Goal: Information Seeking & Learning: Check status

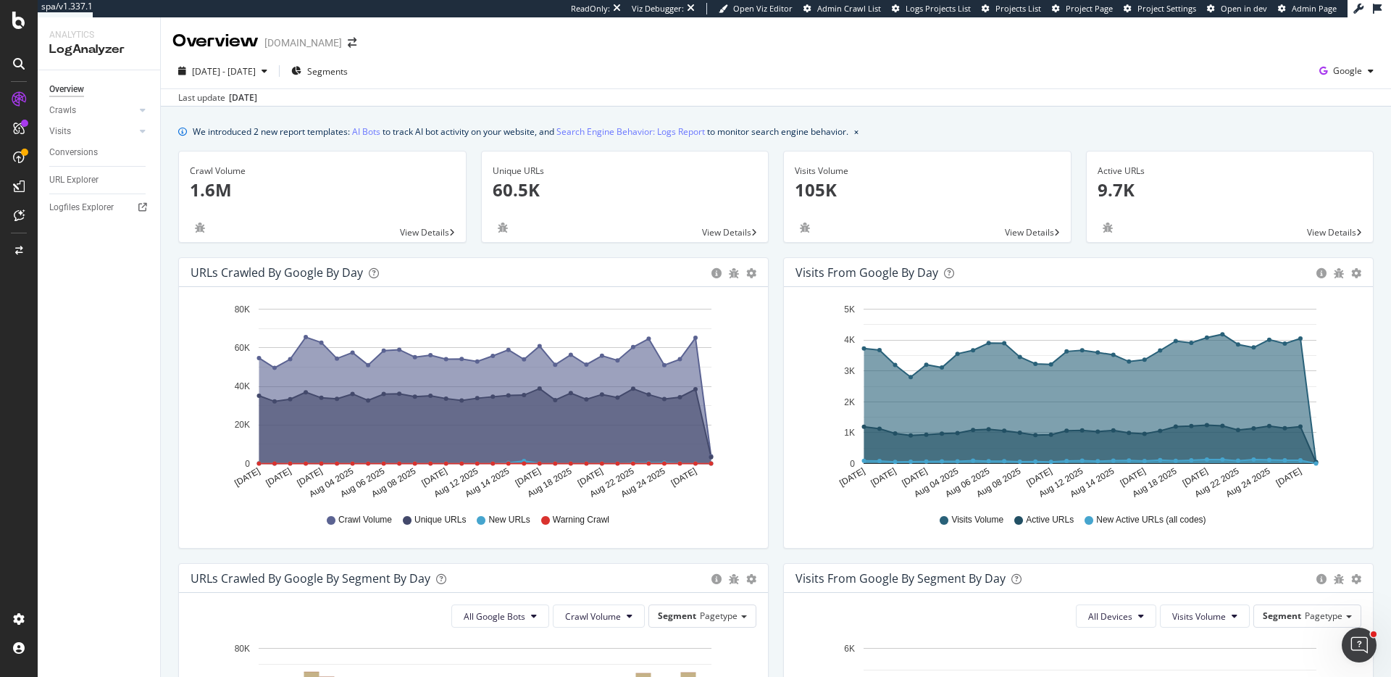
click at [1100, 7] on span "Project Page" at bounding box center [1089, 8] width 47 height 11
click at [229, 68] on span "[DATE] - [DATE]" at bounding box center [224, 71] width 64 height 12
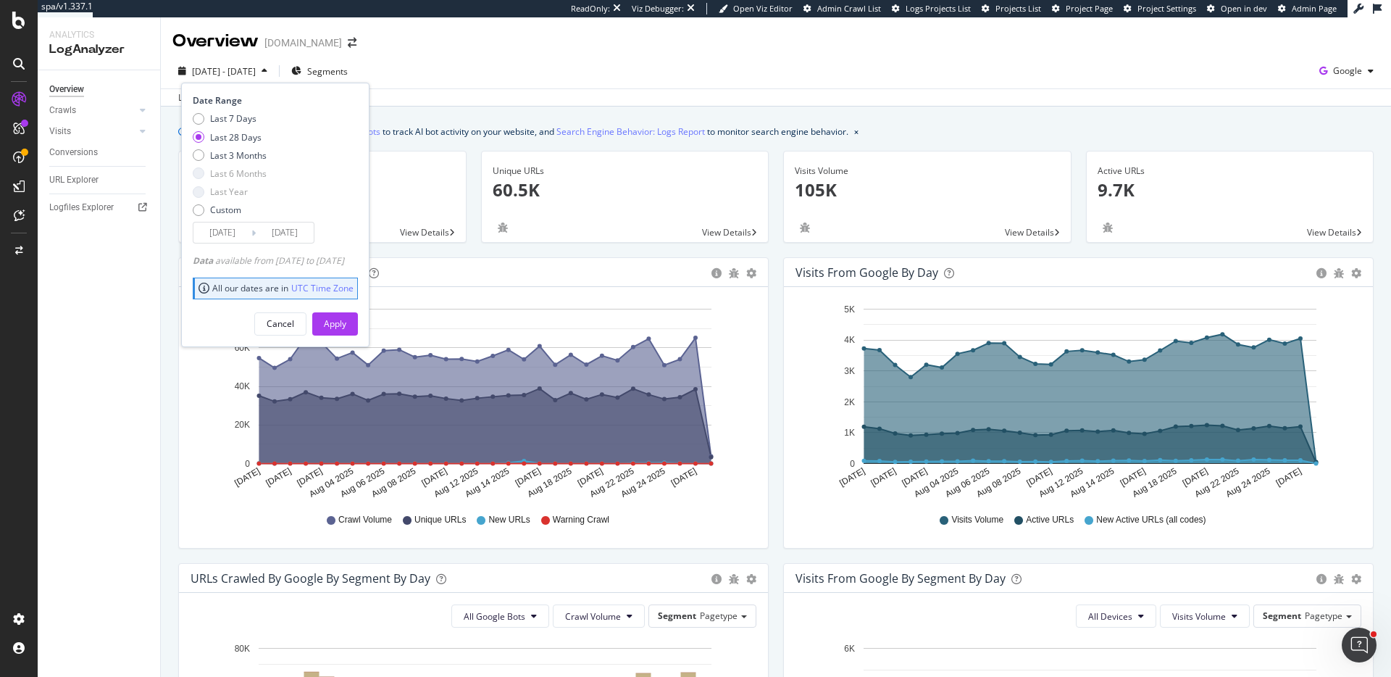
click at [224, 242] on div "[DATE] Navigate forward to interact with the calendar and select a date. Press …" at bounding box center [254, 233] width 122 height 22
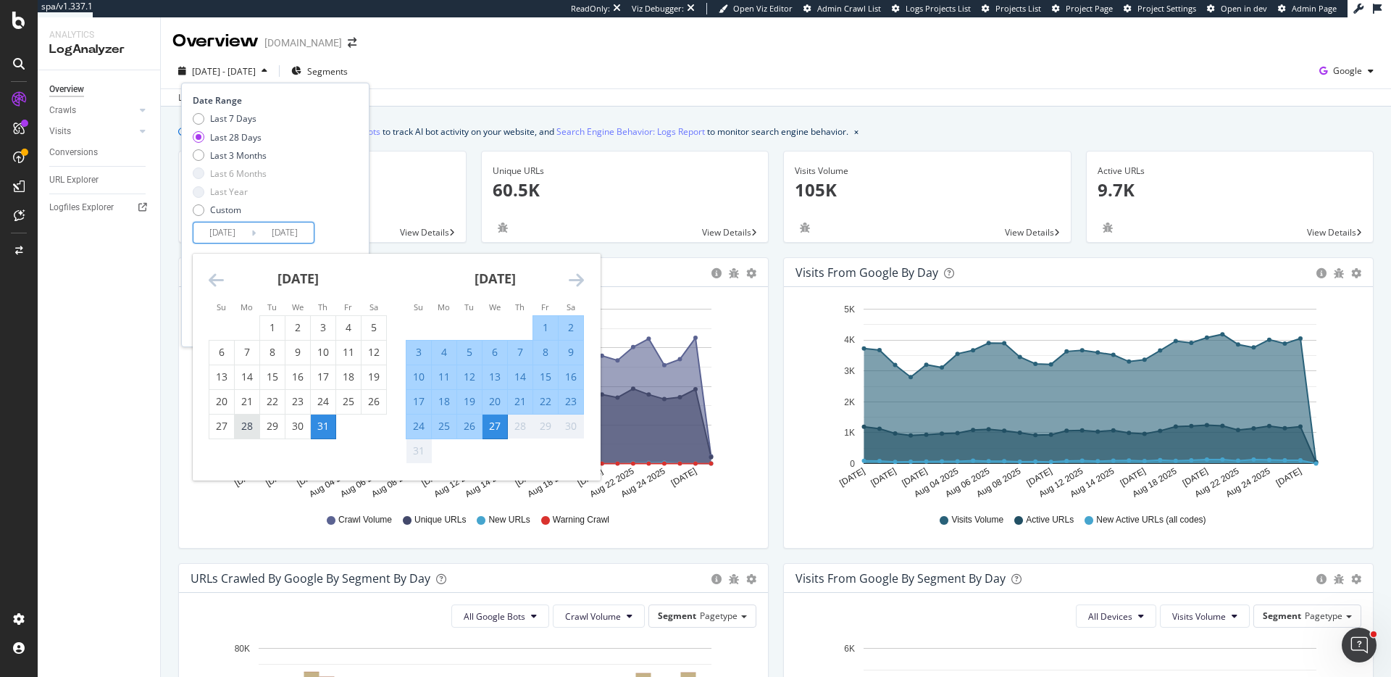
click at [254, 431] on div "28" at bounding box center [247, 426] width 25 height 14
type input "[DATE]"
click at [473, 433] on div "26" at bounding box center [469, 426] width 25 height 14
type input "[DATE]"
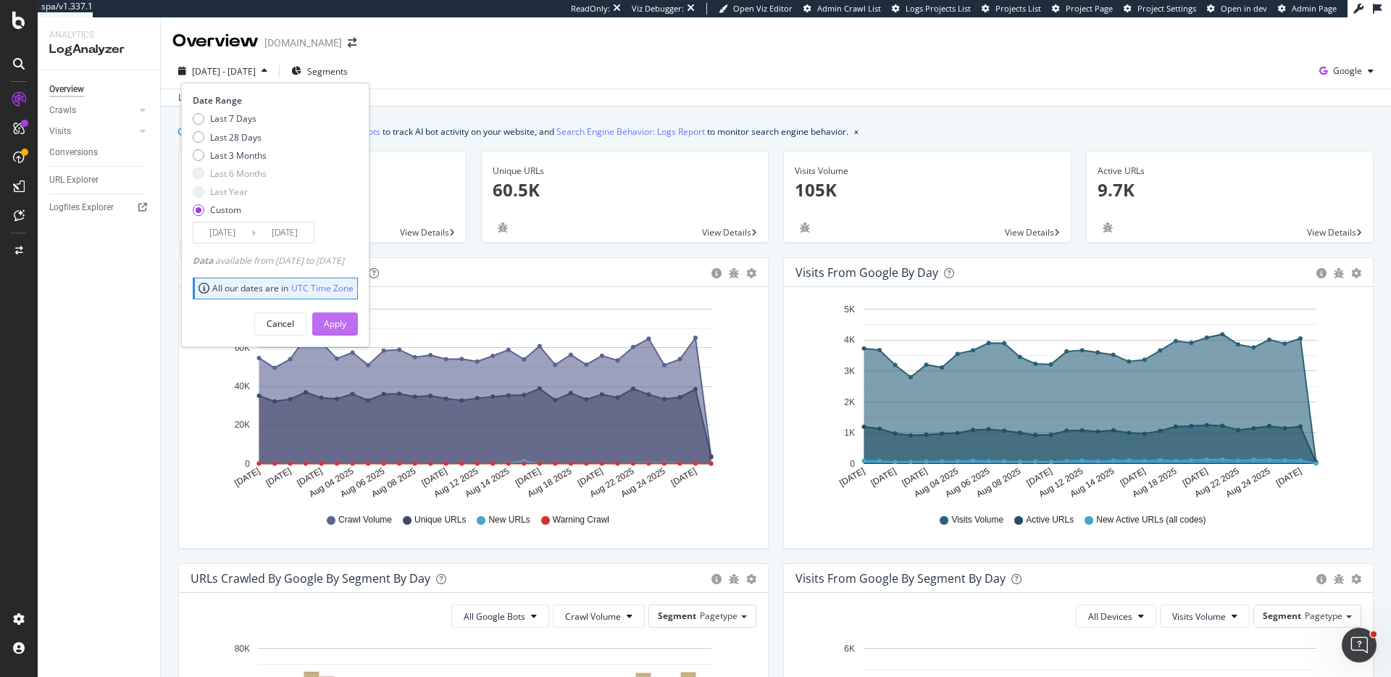
click at [346, 329] on div "Apply" at bounding box center [335, 323] width 22 height 12
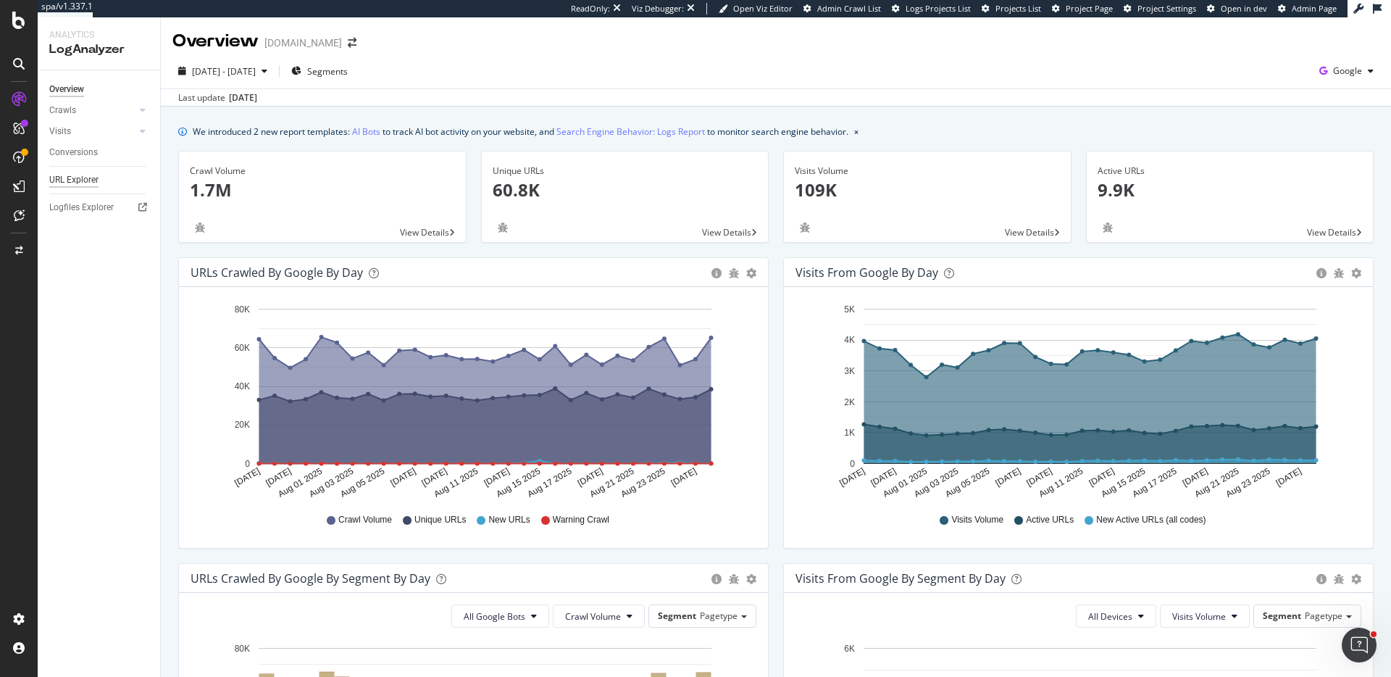
click at [98, 180] on div "URL Explorer" at bounding box center [73, 179] width 49 height 15
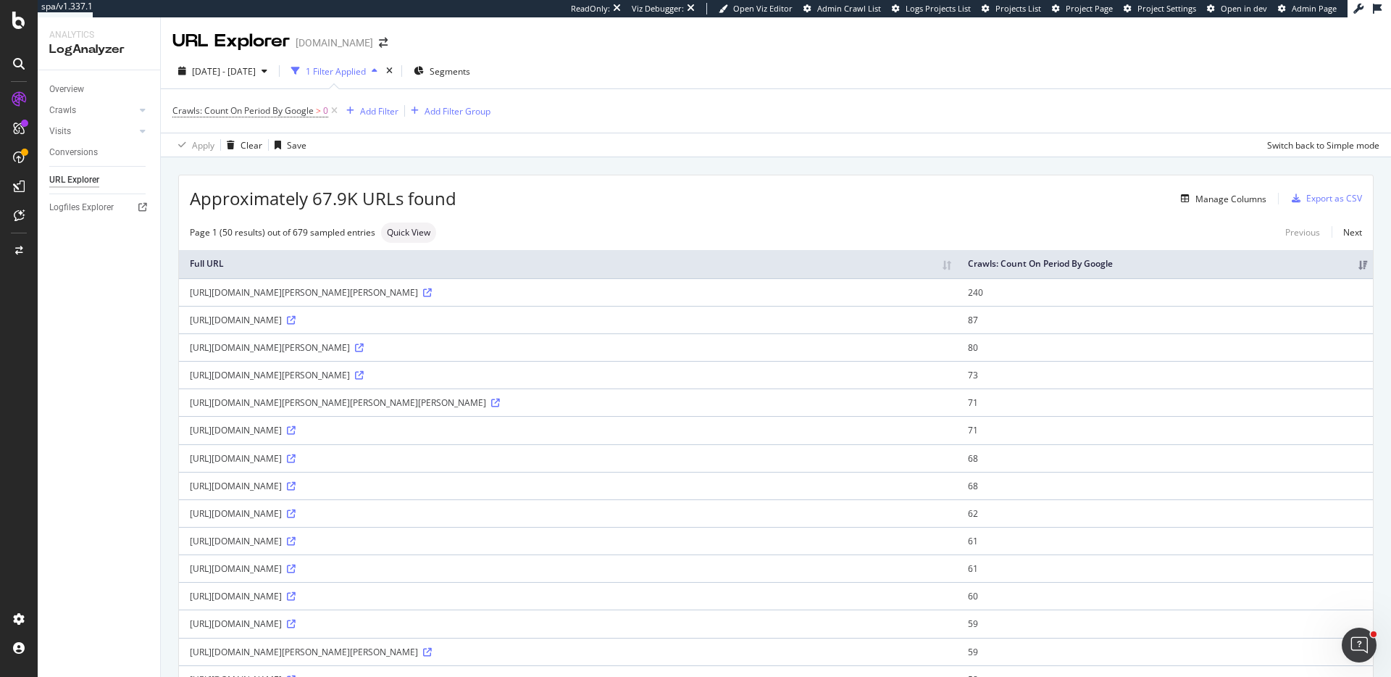
click at [355, 98] on div "Crawls: Count On Period By Google > 0 Add Filter Add Filter Group" at bounding box center [775, 110] width 1207 height 43
click at [366, 105] on div "Add Filter" at bounding box center [379, 111] width 38 height 12
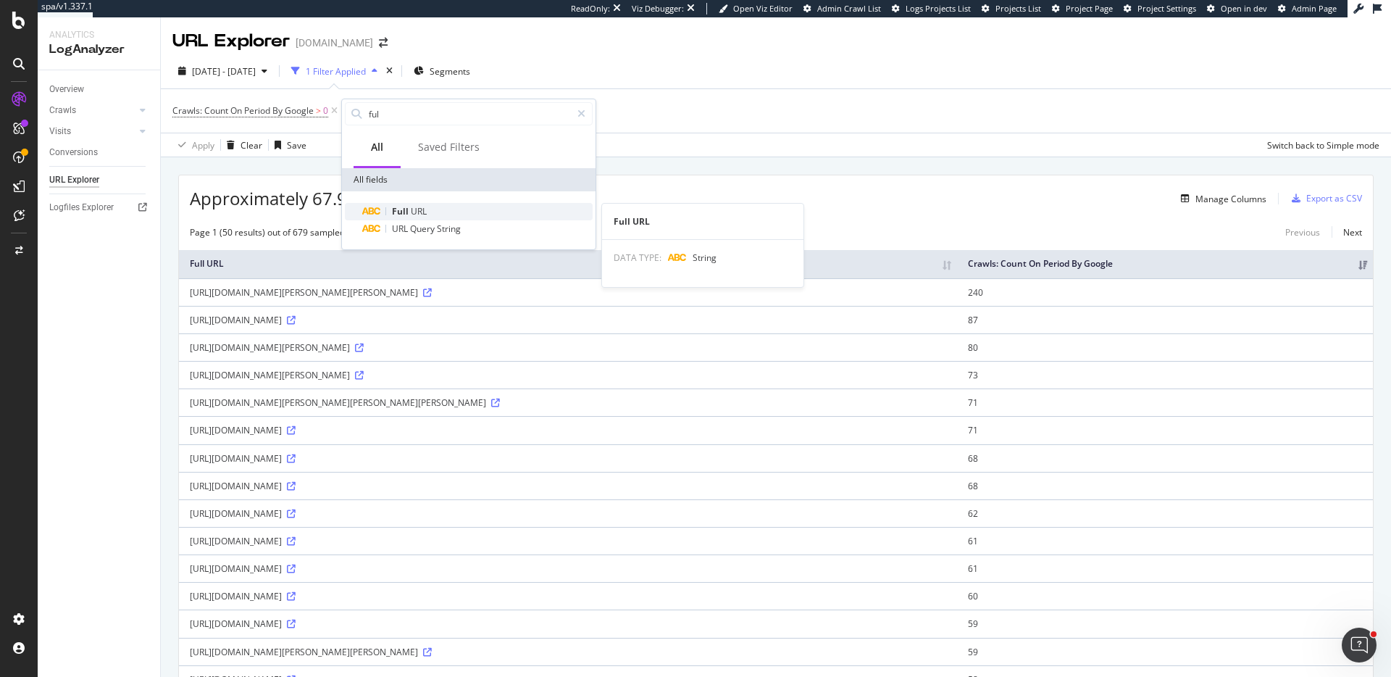
type input "ful"
click at [426, 206] on span "URL" at bounding box center [419, 211] width 16 height 12
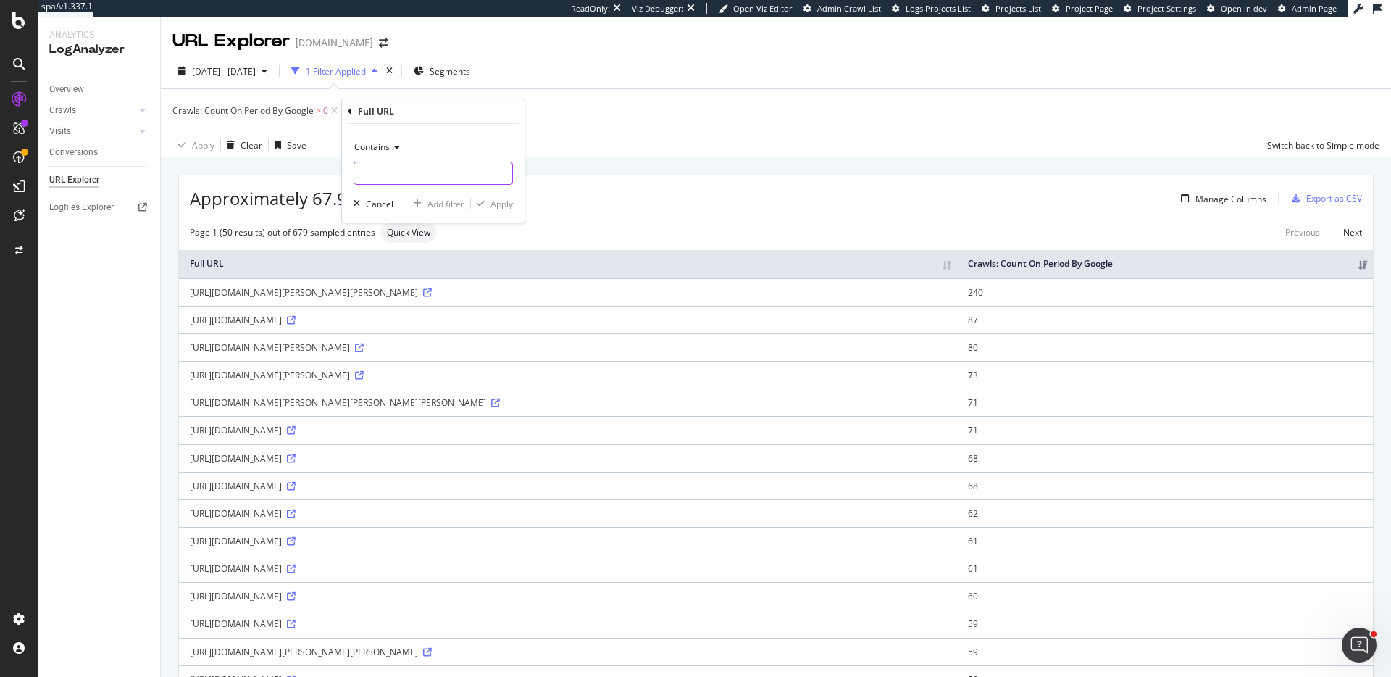
click at [406, 164] on input "text" at bounding box center [433, 173] width 158 height 23
type input "?"
click at [500, 199] on div "Apply" at bounding box center [501, 204] width 22 height 12
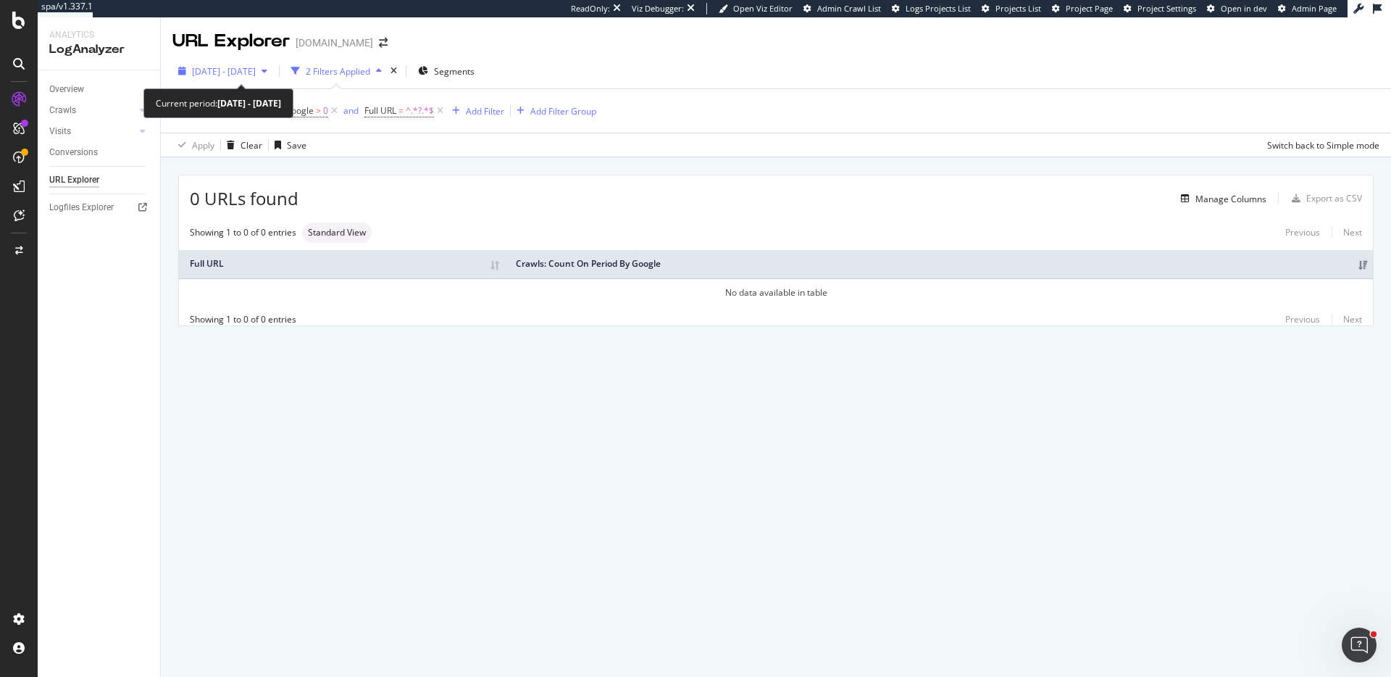
click at [209, 61] on div "[DATE] - [DATE]" at bounding box center [222, 71] width 101 height 22
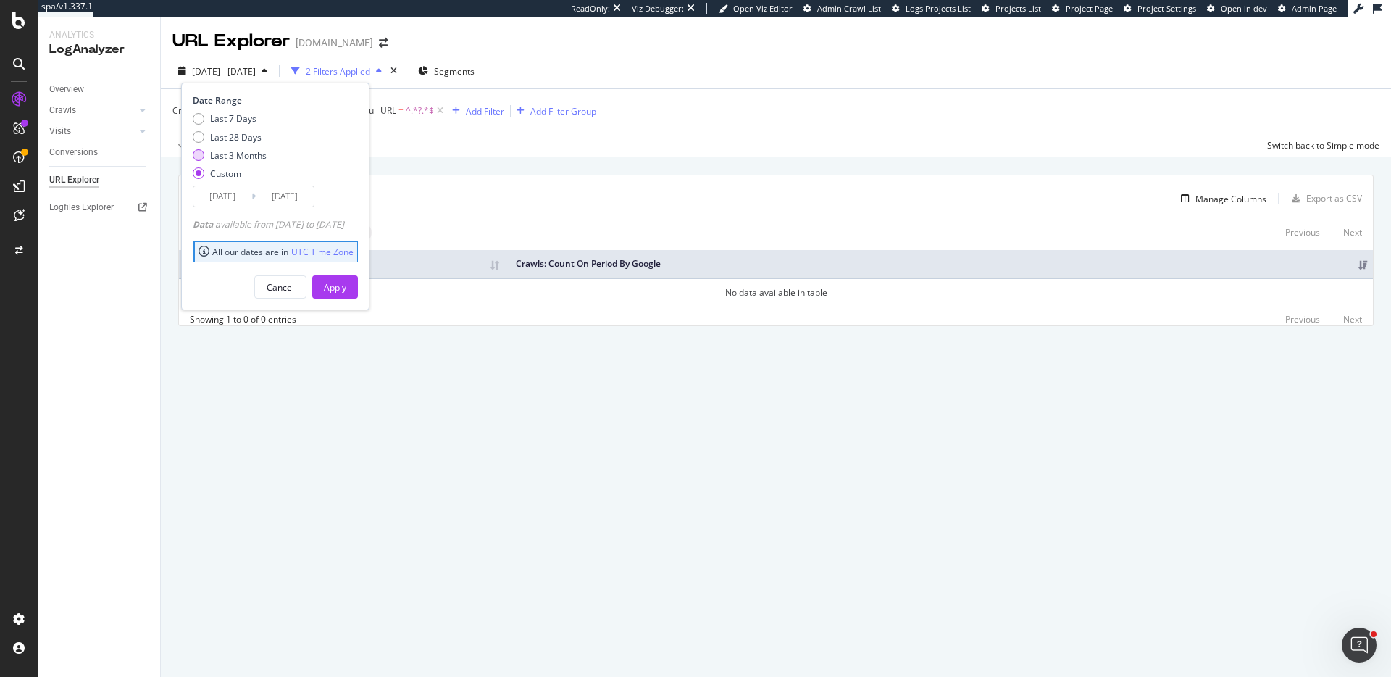
click at [262, 156] on div "Last 3 Months" at bounding box center [238, 155] width 57 height 12
type input "[DATE]"
click at [346, 285] on div "Apply" at bounding box center [335, 287] width 22 height 12
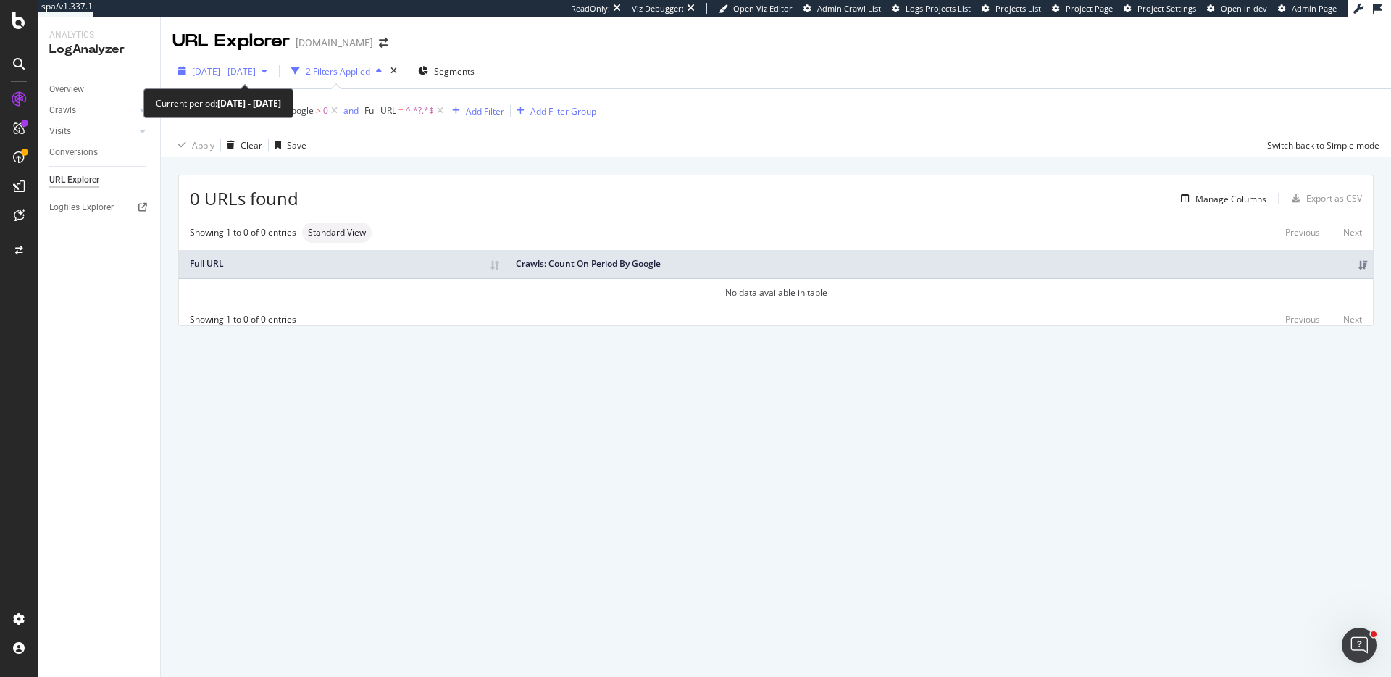
click at [253, 70] on span "[DATE] - [DATE]" at bounding box center [224, 71] width 64 height 12
click at [569, 218] on div "0 URLs found Manage Columns Export as CSV Showing 1 to 0 of 0 entries Standard …" at bounding box center [776, 250] width 1194 height 150
click at [243, 109] on span "Crawls: Count On Period By Google" at bounding box center [242, 110] width 141 height 12
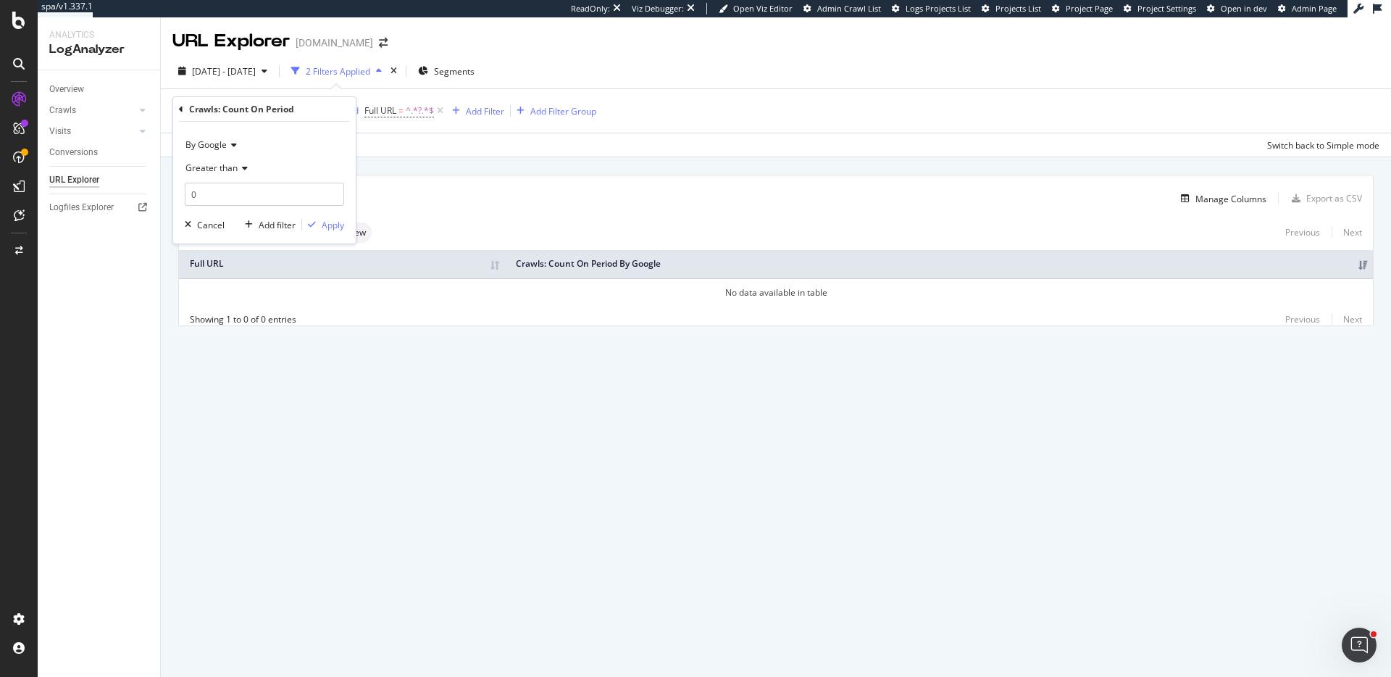
click at [181, 106] on icon at bounding box center [181, 109] width 4 height 9
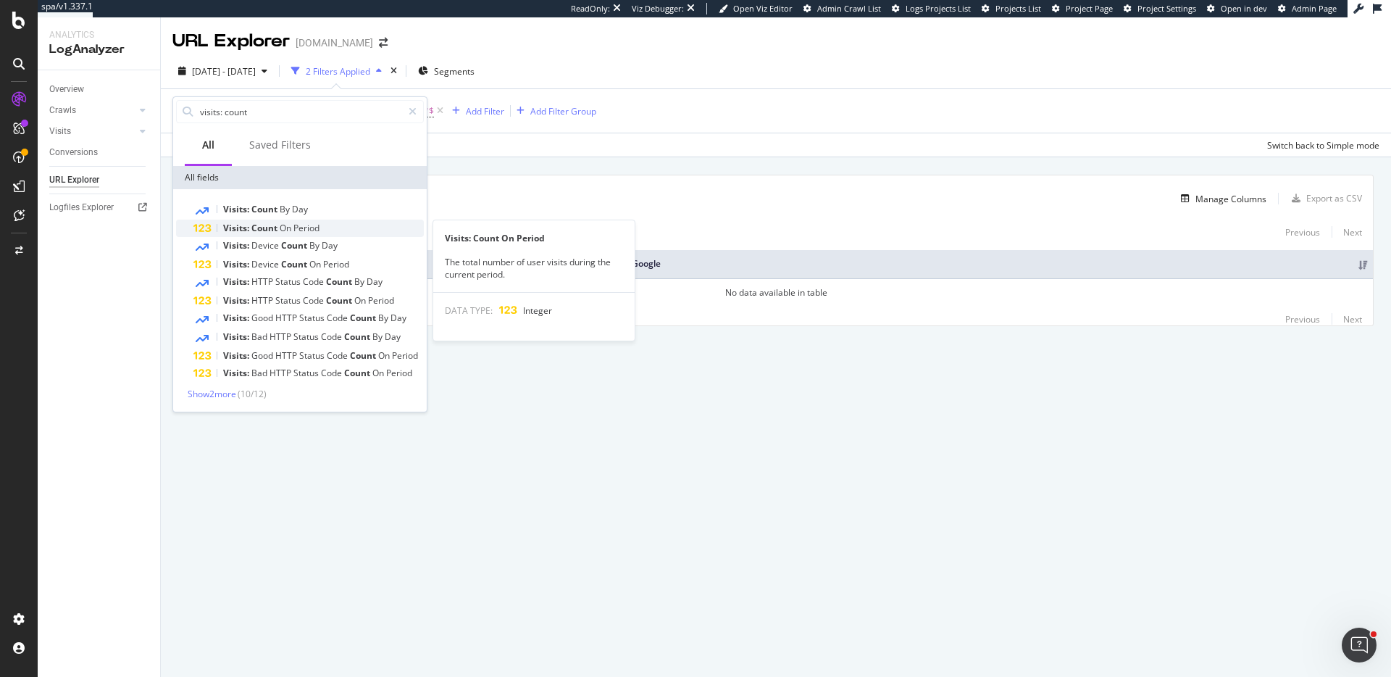
type input "visits: count"
click at [325, 224] on div "Visits: Count On Period" at bounding box center [308, 228] width 230 height 17
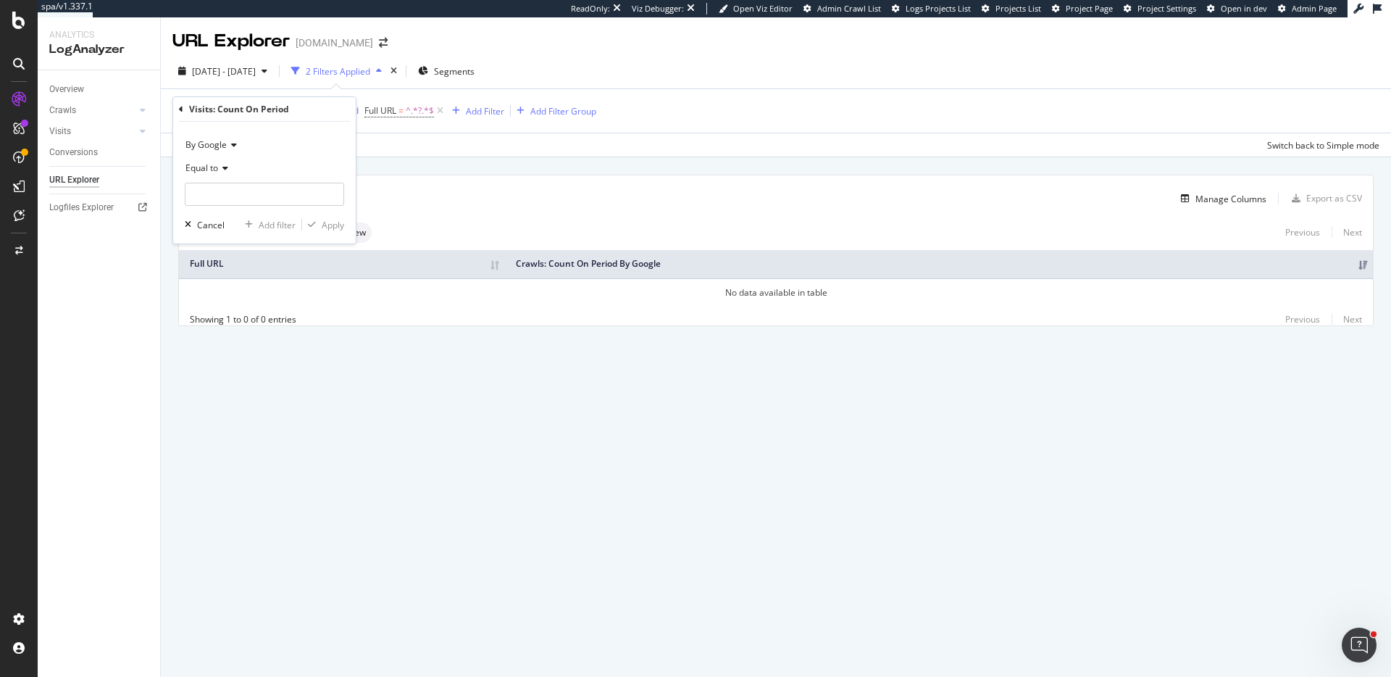
click at [222, 171] on icon at bounding box center [223, 168] width 10 height 9
click at [285, 269] on div "Greater than" at bounding box center [265, 273] width 155 height 19
click at [283, 200] on input "number" at bounding box center [264, 194] width 159 height 23
type input "0"
click at [322, 225] on div "Apply" at bounding box center [333, 225] width 22 height 12
